Goal: Task Accomplishment & Management: Use online tool/utility

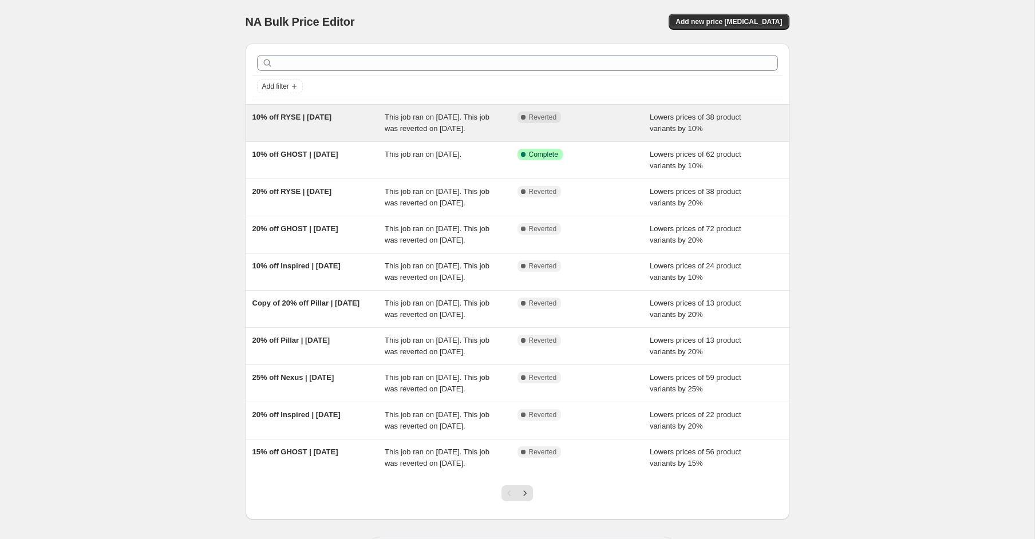
click at [278, 141] on div "10% off RYSE | [DATE] This job ran on [DATE]. This job was reverted on [DATE]. …" at bounding box center [518, 123] width 544 height 37
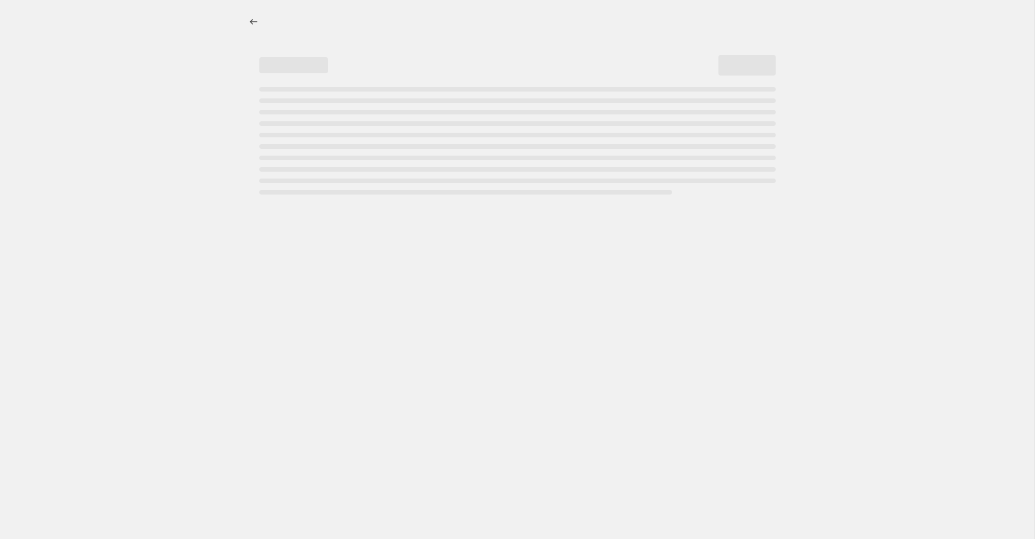
select select "percentage"
select select "product_status"
select select "collection"
select select "not_equal"
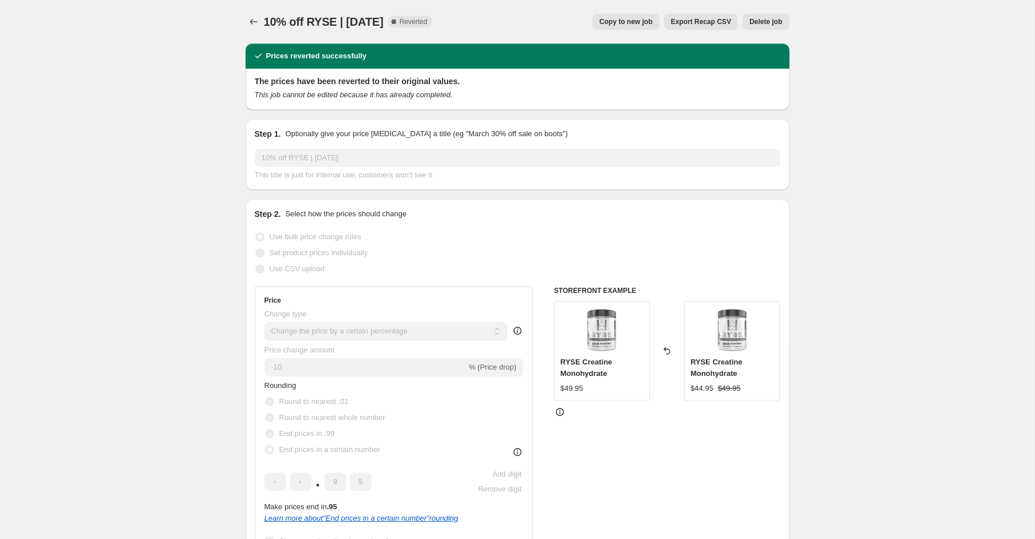
click at [621, 22] on span "Copy to new job" at bounding box center [625, 21] width 53 height 9
select select "percentage"
select select "product_status"
select select "collection"
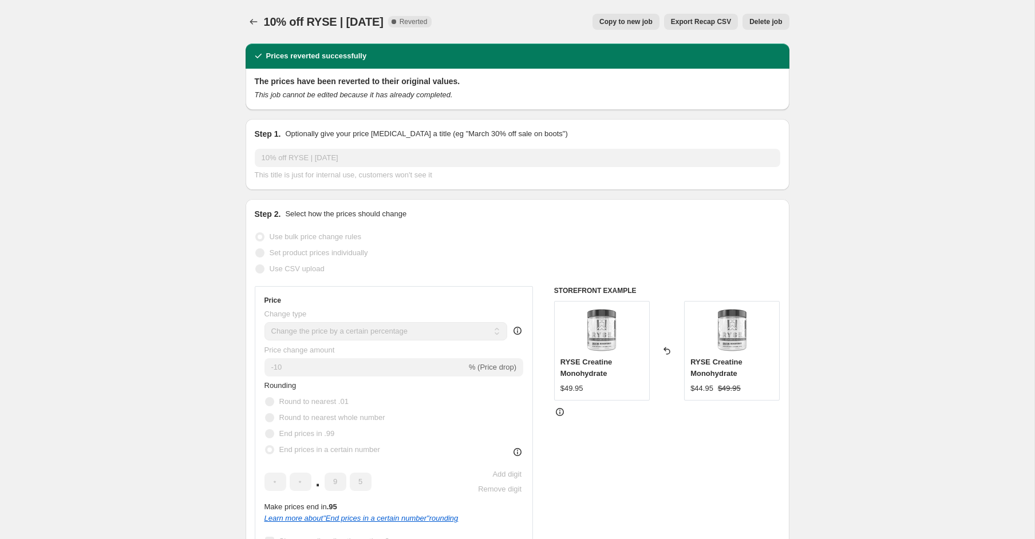
select select "not_equal"
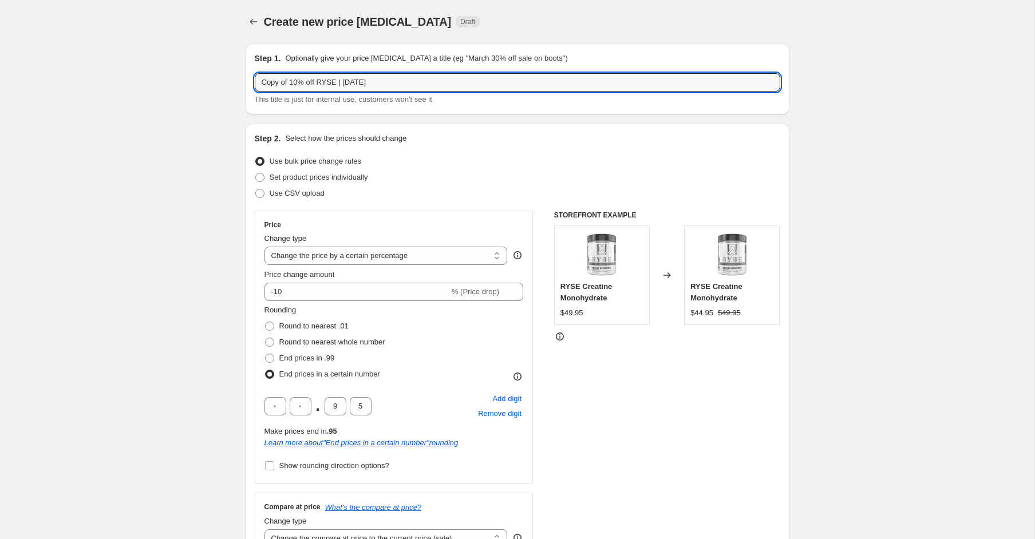
drag, startPoint x: 291, startPoint y: 84, endPoint x: 227, endPoint y: 86, distance: 64.7
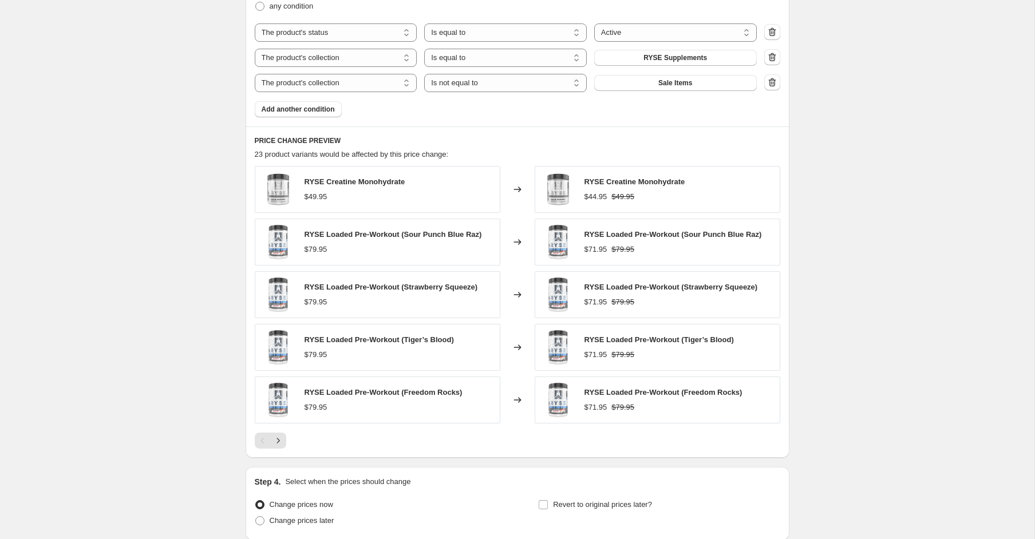
scroll to position [789, 0]
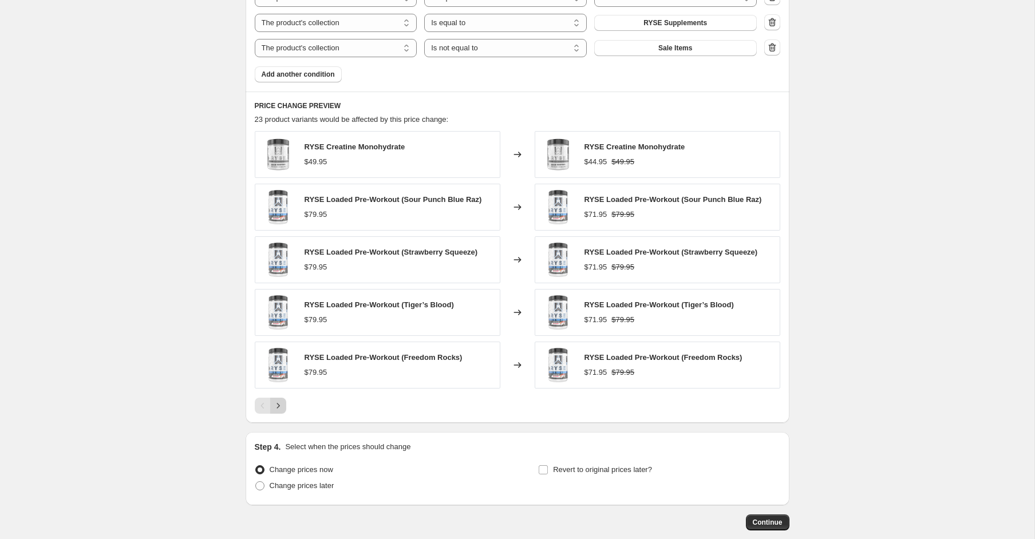
click at [273, 405] on icon "Next" at bounding box center [278, 405] width 11 height 11
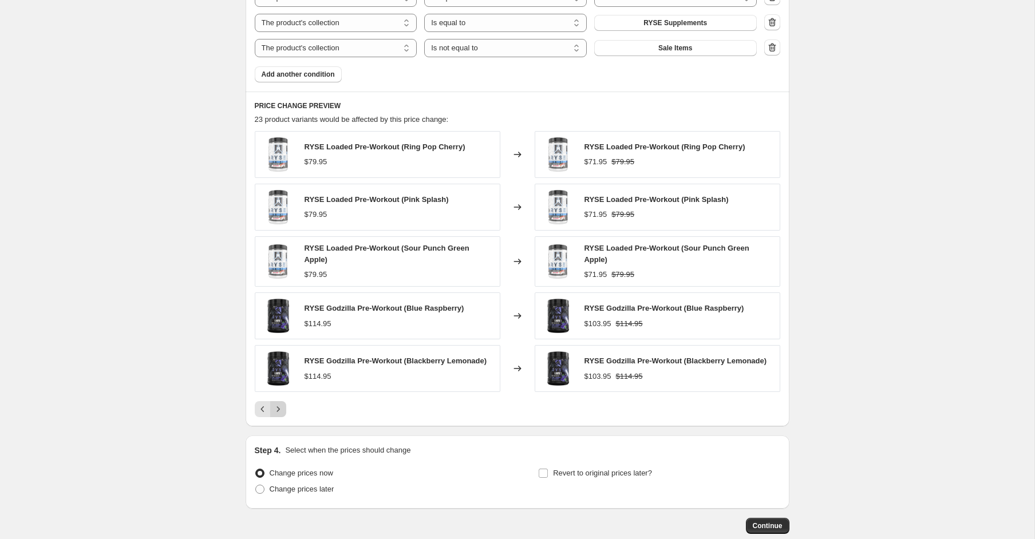
click at [274, 406] on icon "Next" at bounding box center [278, 409] width 11 height 11
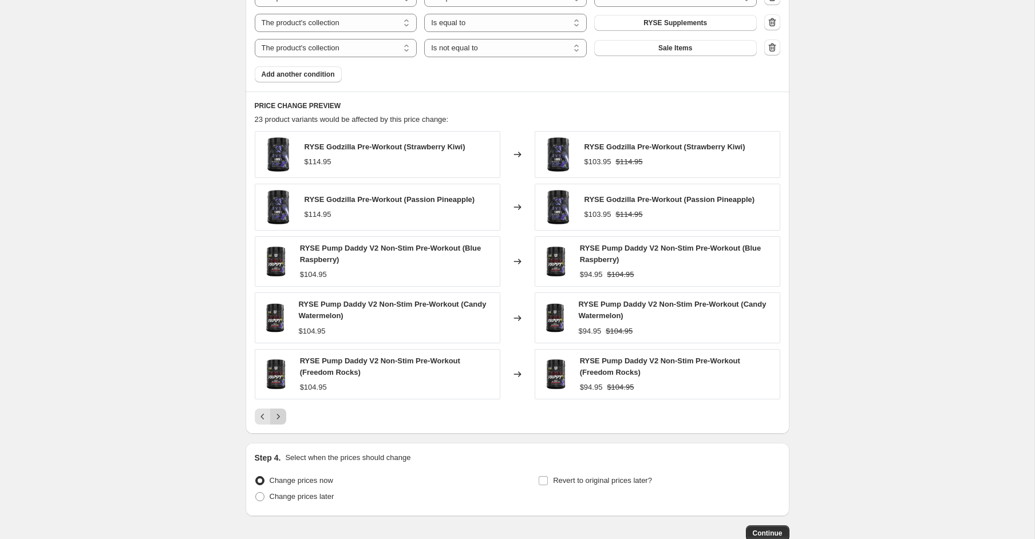
click at [274, 406] on div "RYSE Godzilla Pre-Workout (Strawberry Kiwi) $114.95 Changed to RYSE Godzilla Pr…" at bounding box center [518, 278] width 526 height 294
click at [273, 416] on icon "Next" at bounding box center [278, 416] width 11 height 11
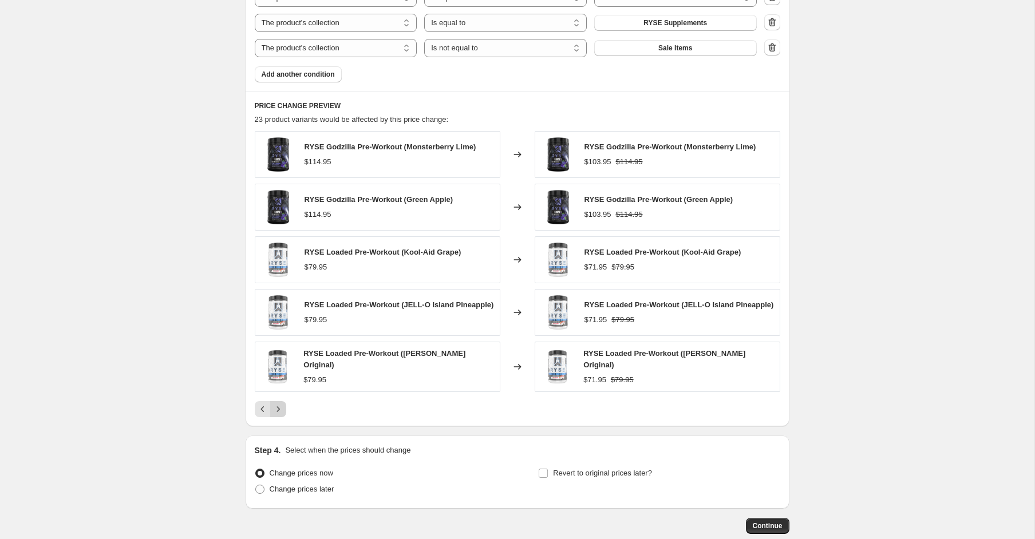
click at [279, 412] on icon "Next" at bounding box center [278, 409] width 11 height 11
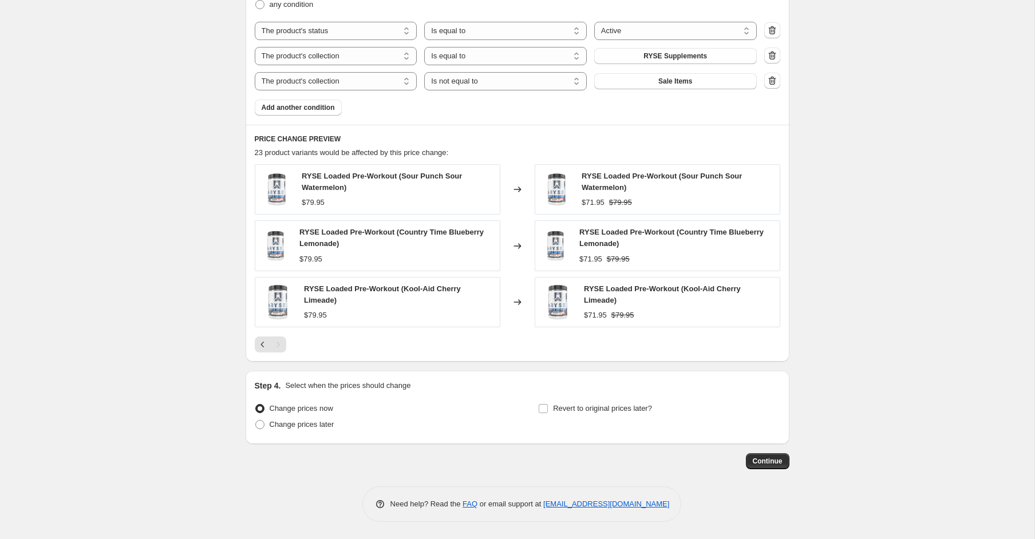
scroll to position [755, 0]
click at [765, 463] on span "Continue" at bounding box center [768, 462] width 30 height 9
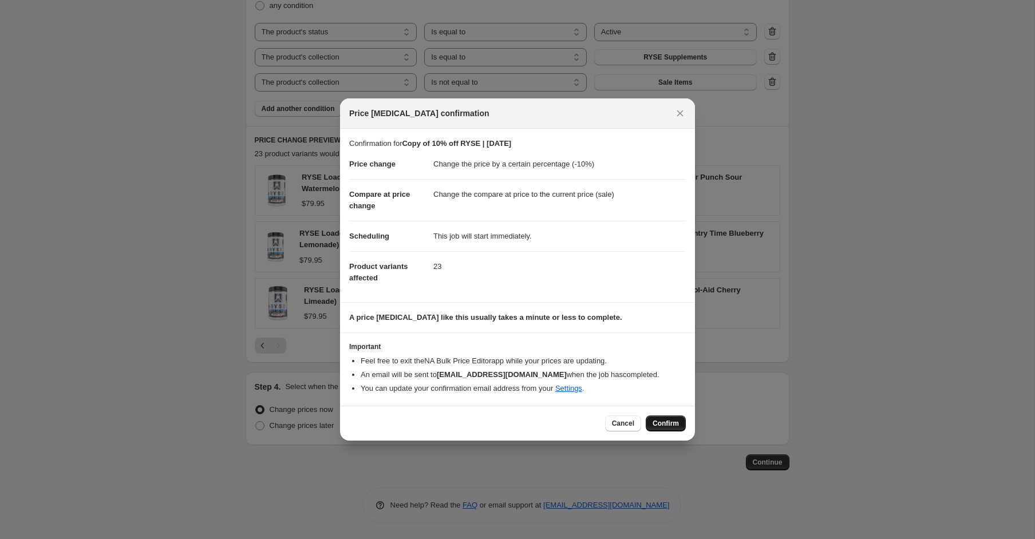
click at [665, 427] on span "Confirm" at bounding box center [666, 423] width 26 height 9
